Goal: Task Accomplishment & Management: Manage account settings

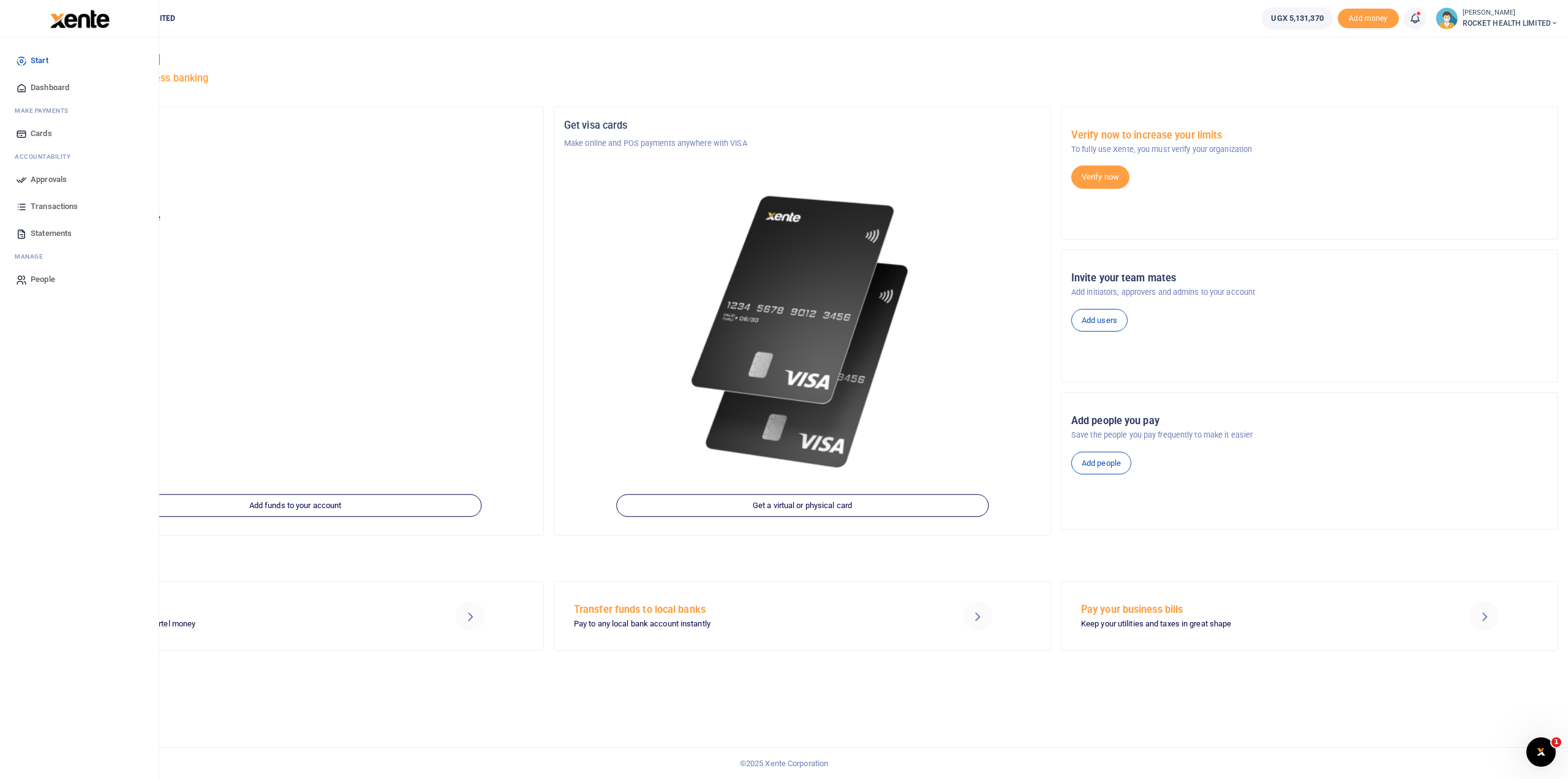
click at [50, 177] on span "Approvals" at bounding box center [49, 179] width 36 height 12
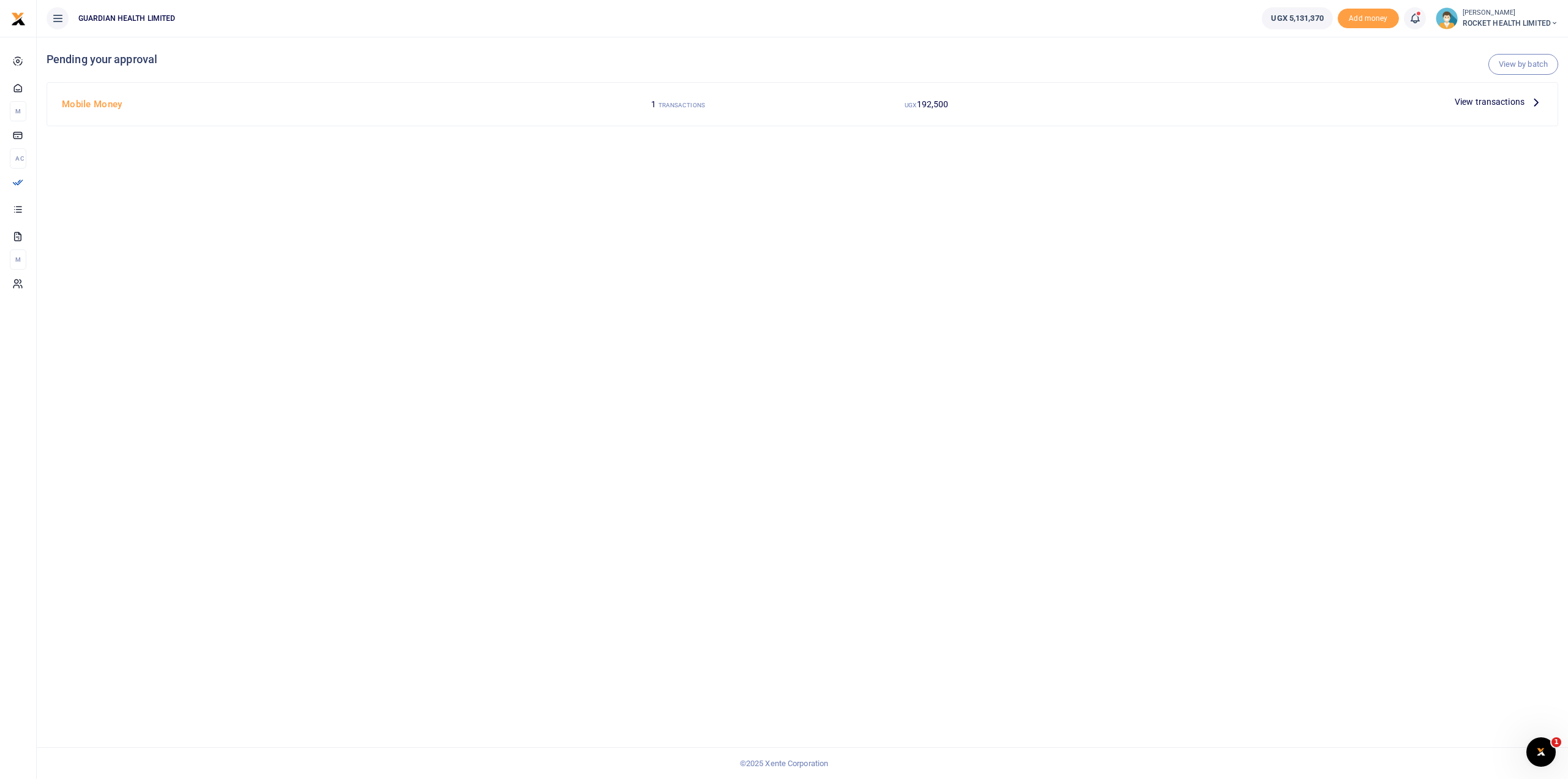
click at [1464, 101] on span "View transactions" at bounding box center [1489, 101] width 70 height 13
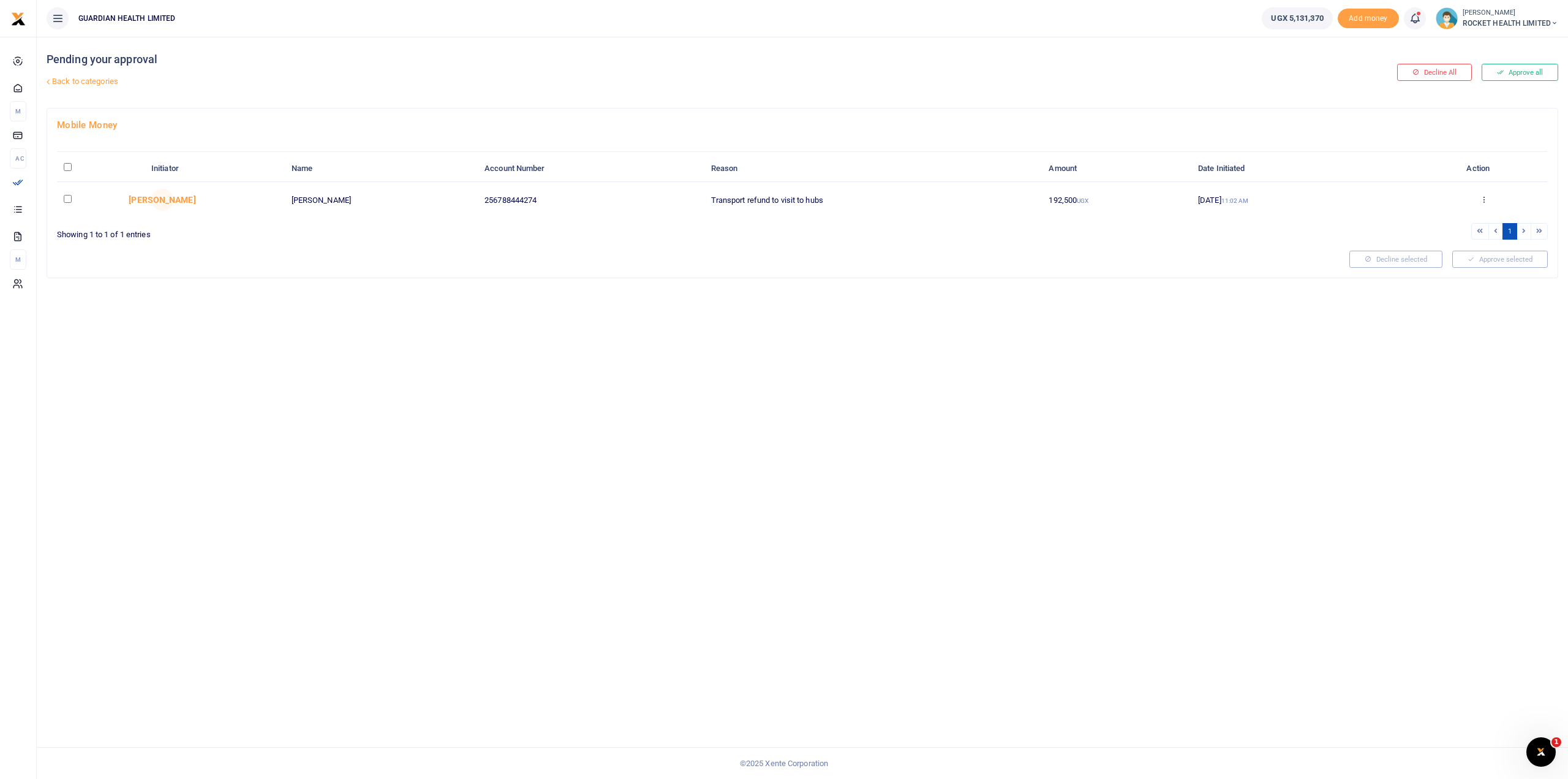
click at [67, 195] on input "checkbox" at bounding box center [67, 198] width 8 height 8
checkbox input "true"
click at [1486, 250] on button "Approve selected (1)" at bounding box center [1495, 259] width 104 height 17
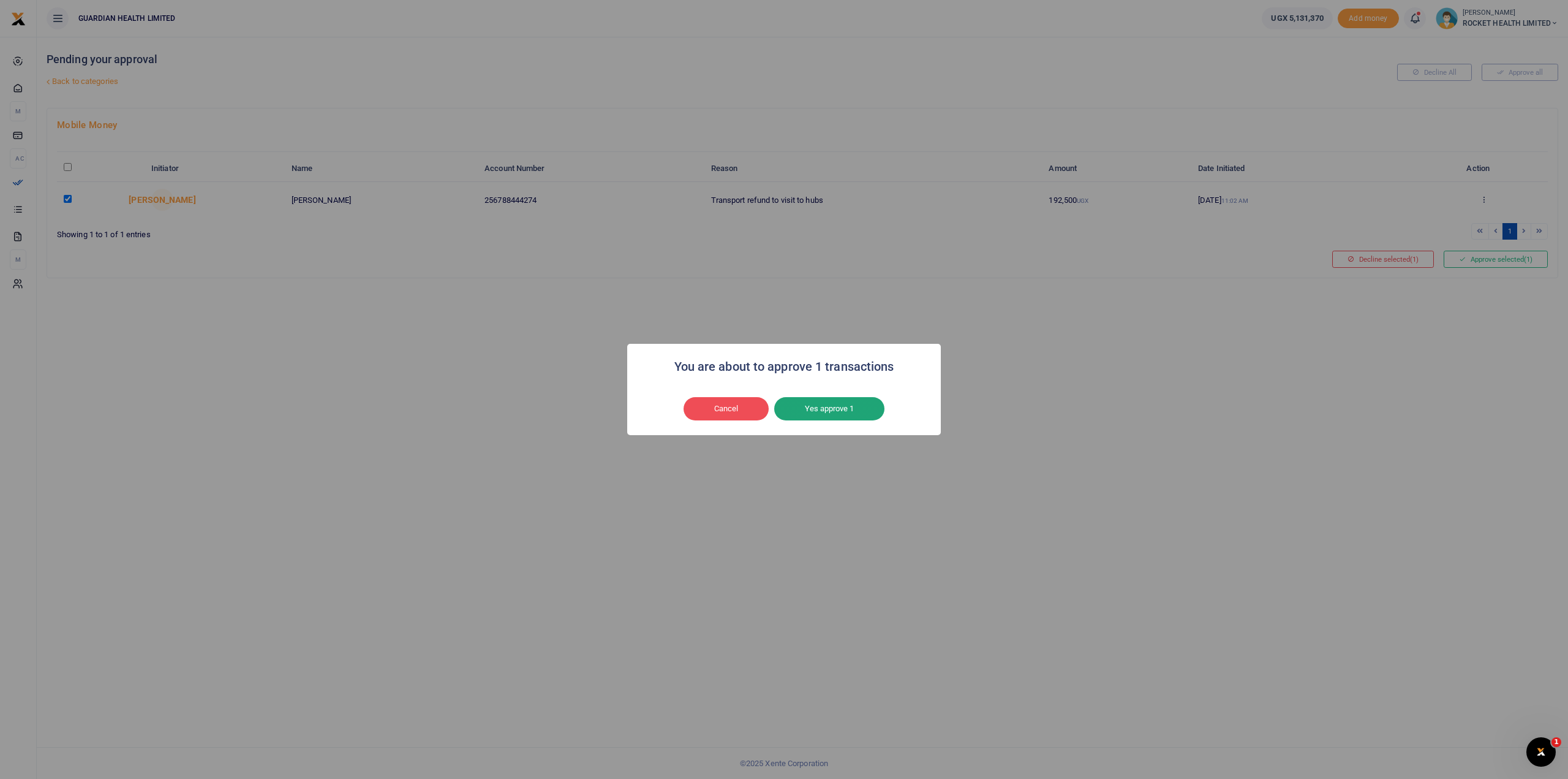
click at [861, 409] on button "Yes approve 1" at bounding box center [829, 408] width 110 height 23
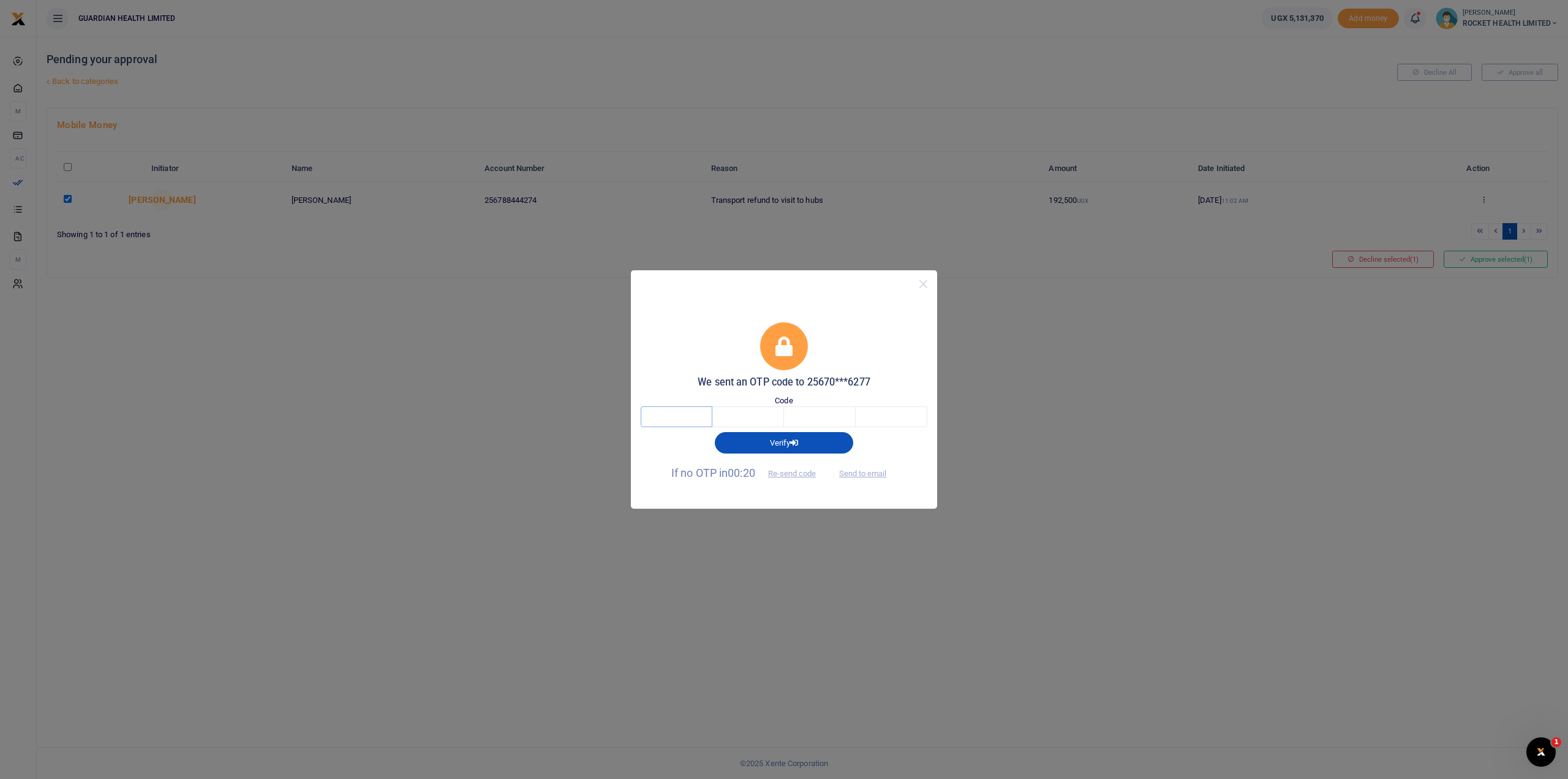
click at [671, 419] on input "text" at bounding box center [676, 417] width 72 height 21
type input "1"
type input "6"
type input "5"
type input "8"
